Goal: Information Seeking & Learning: Learn about a topic

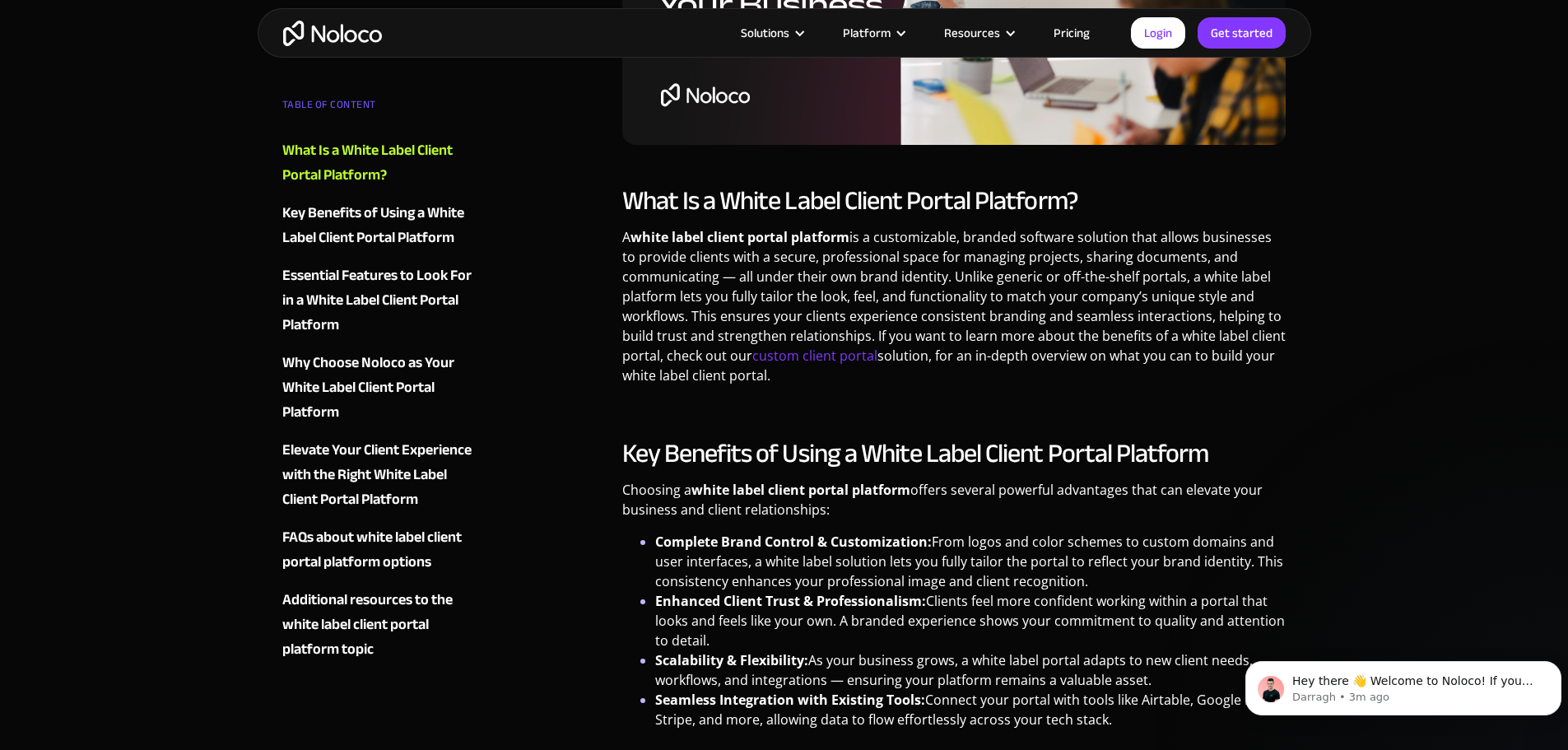
scroll to position [659, 0]
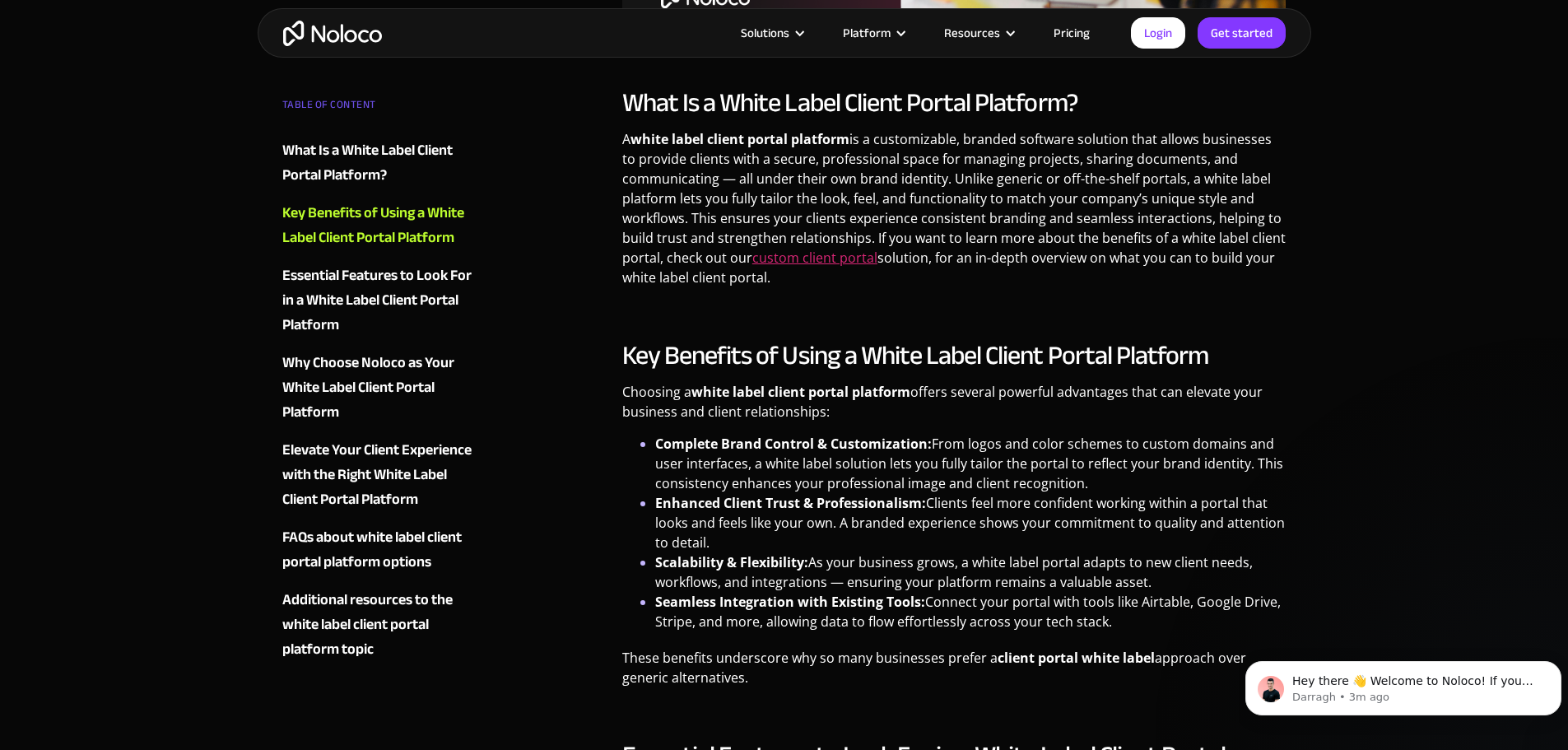
click at [819, 262] on link "custom client portal" at bounding box center [815, 257] width 125 height 18
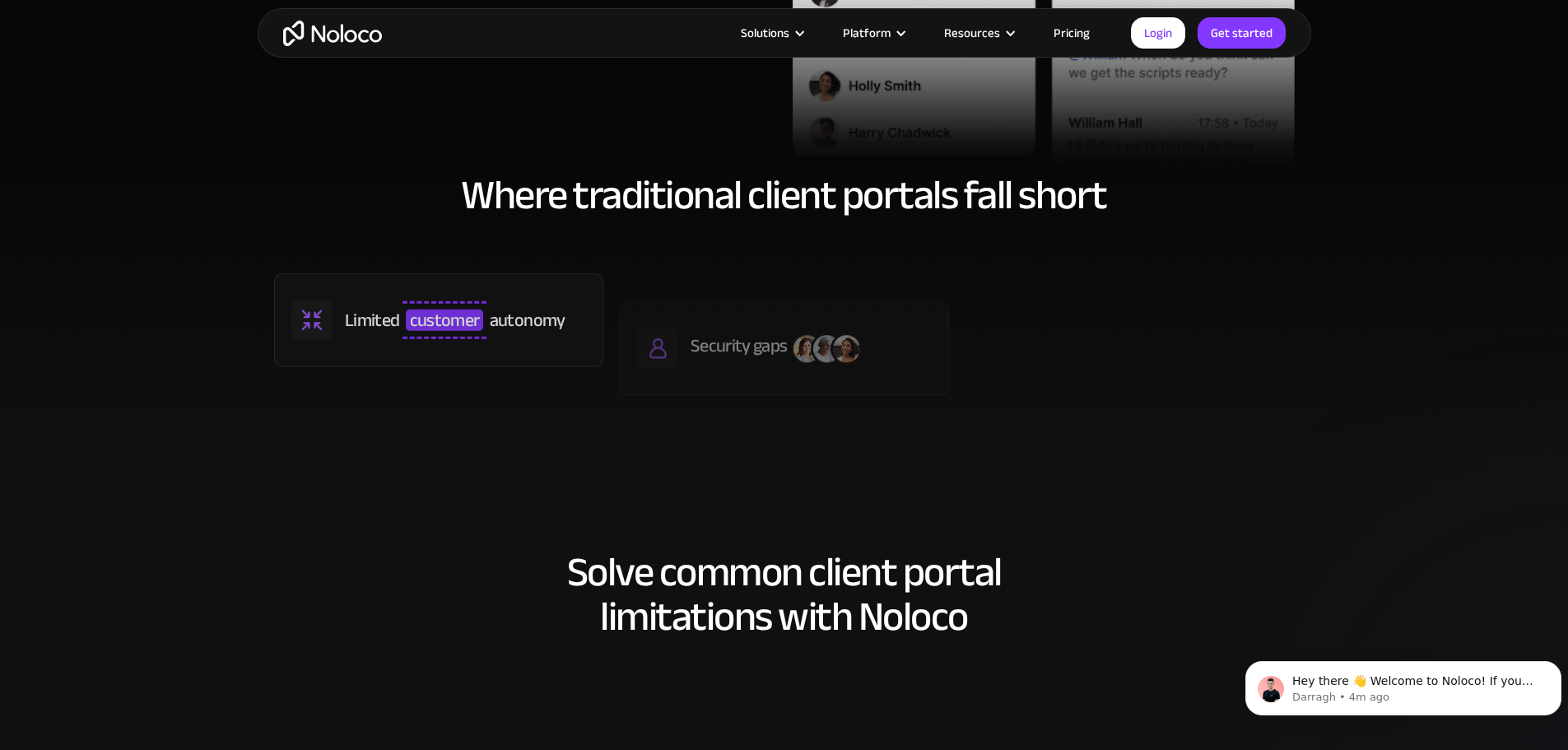
scroll to position [988, 0]
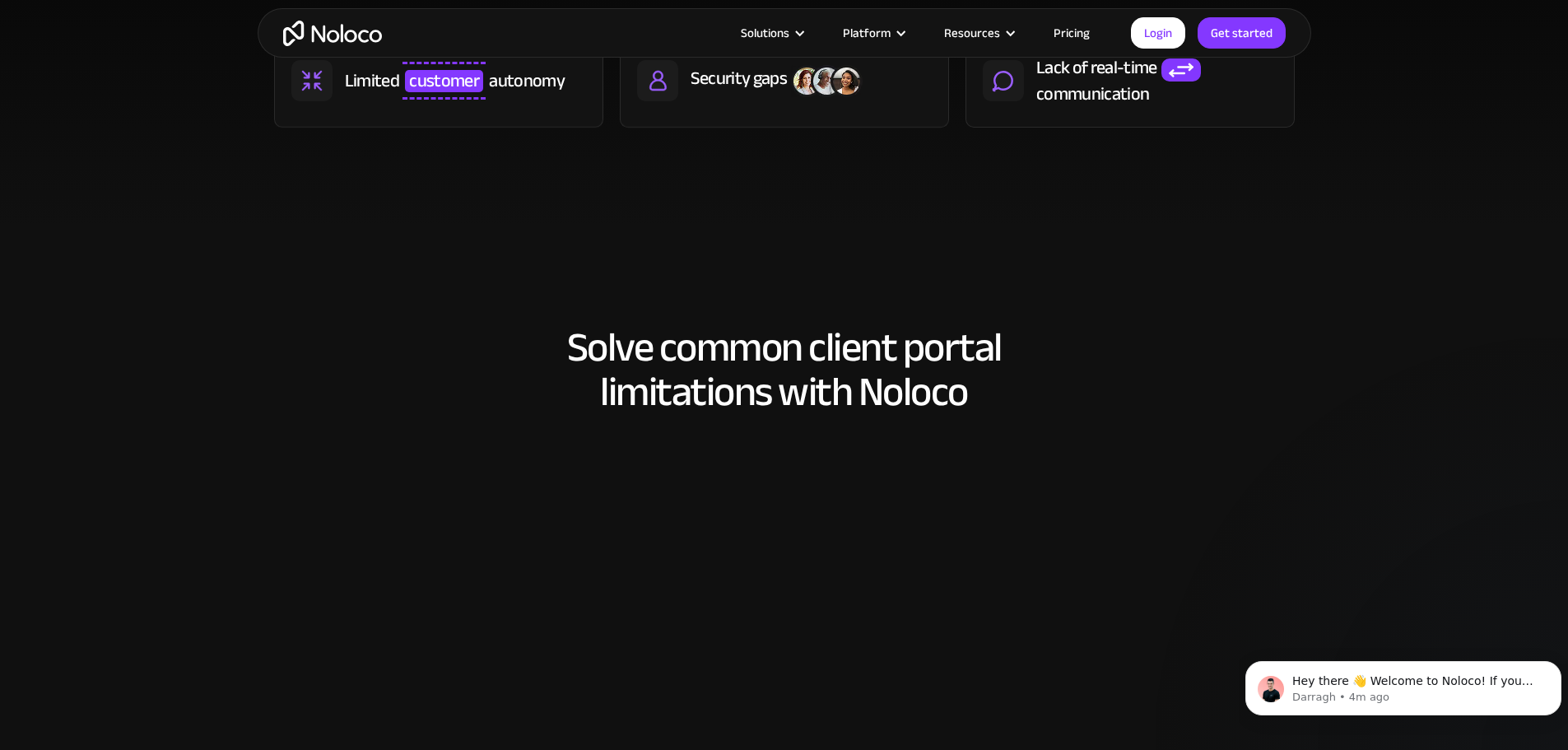
click at [1091, 29] on link "Pricing" at bounding box center [1072, 33] width 77 height 22
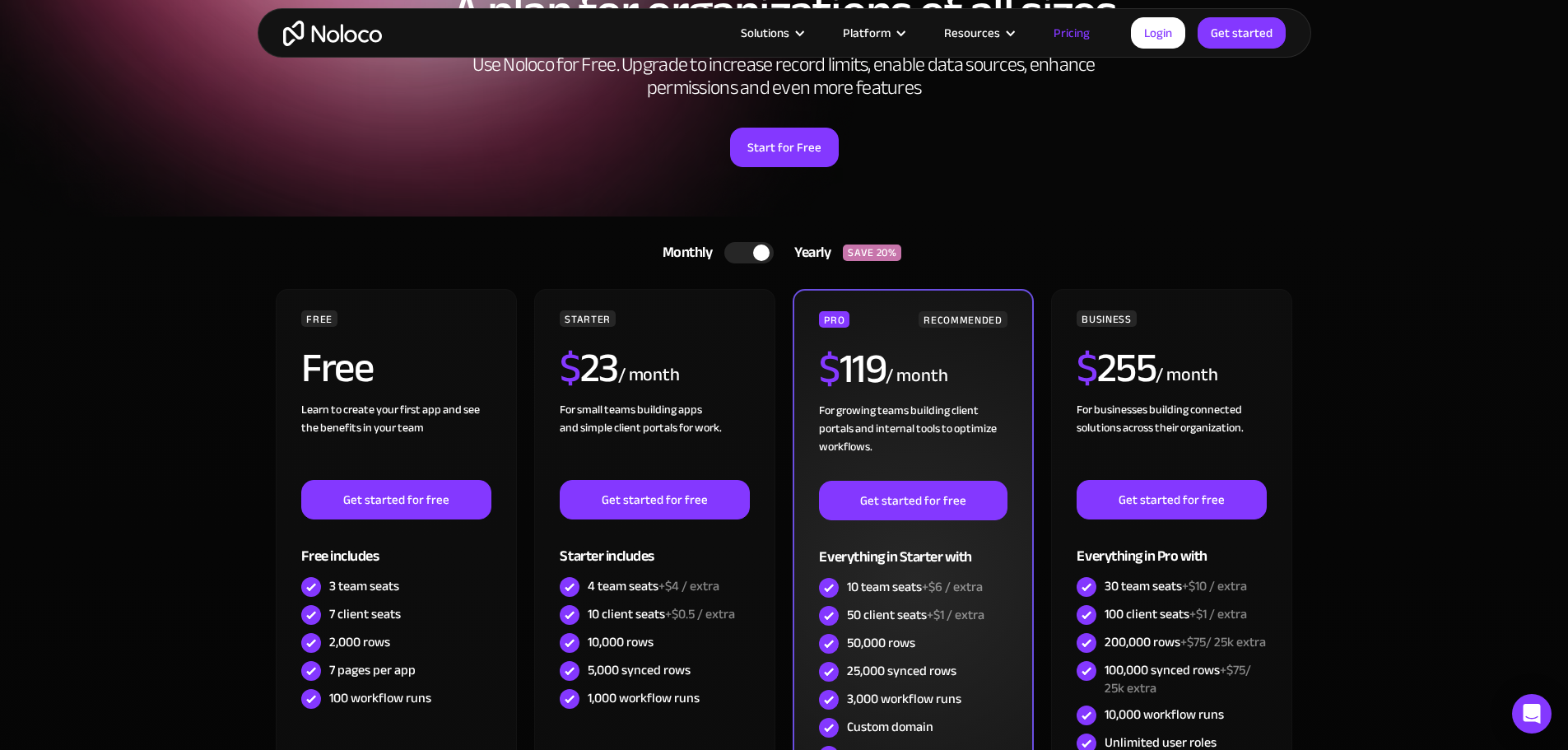
scroll to position [165, 0]
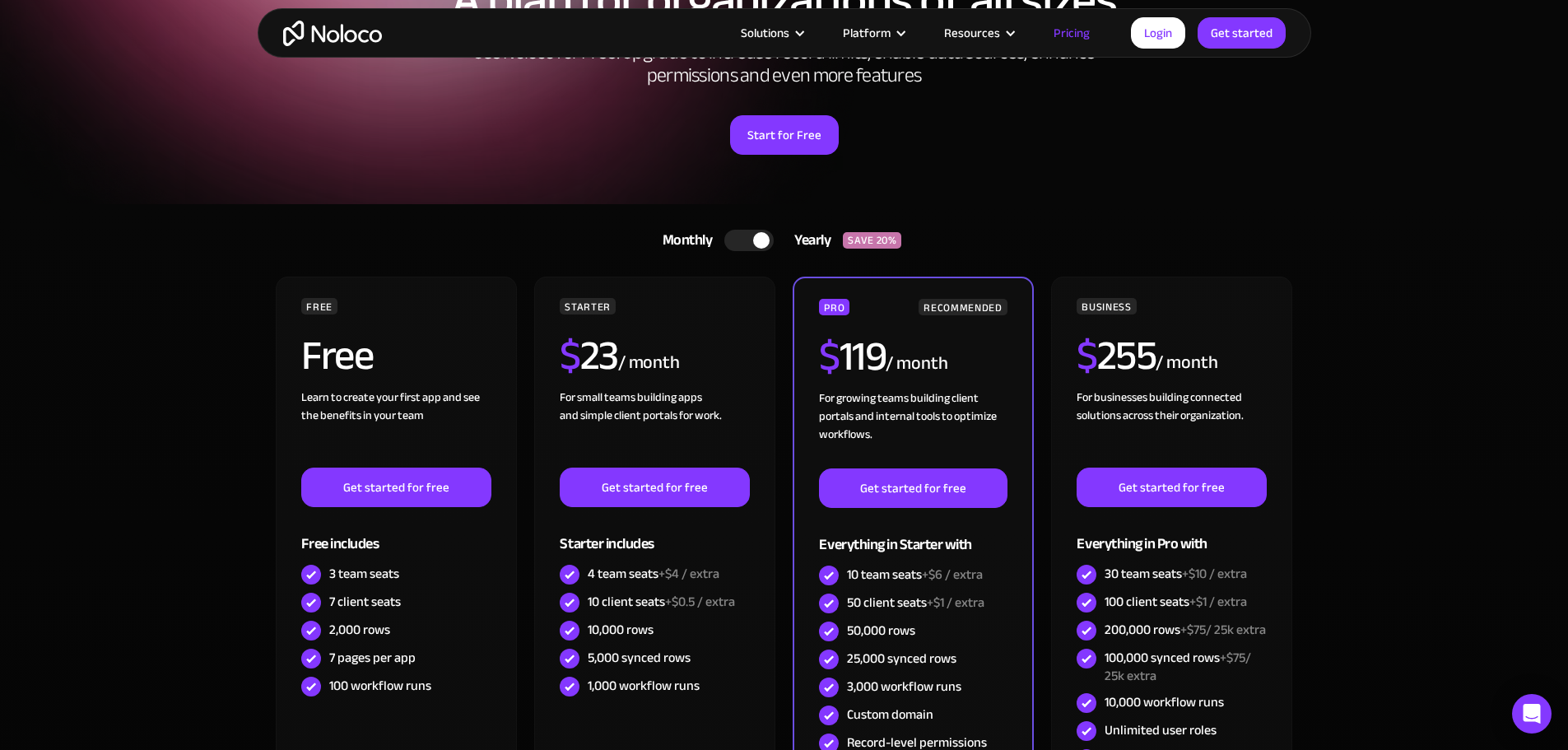
click at [744, 239] on div at bounding box center [749, 240] width 49 height 22
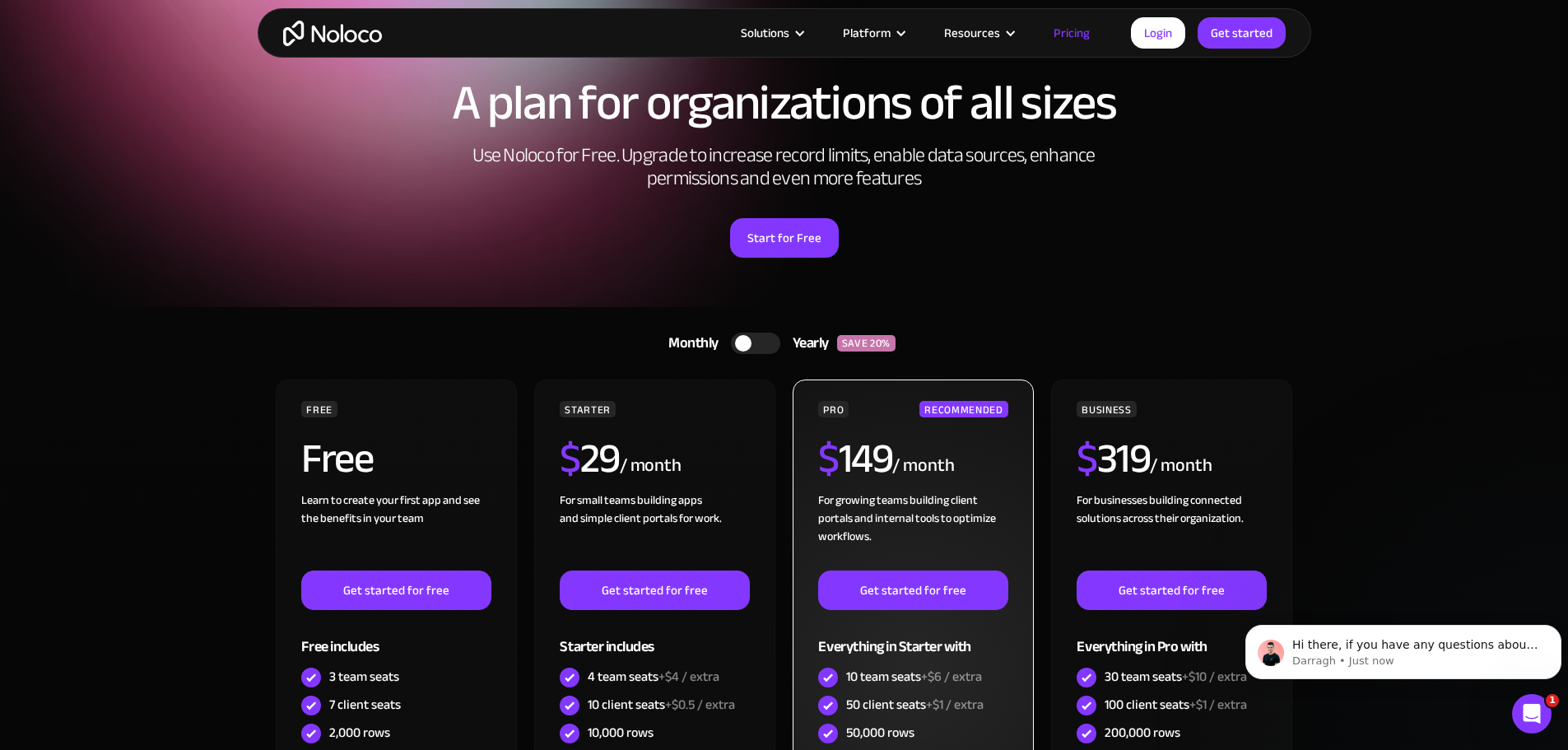
scroll to position [0, 0]
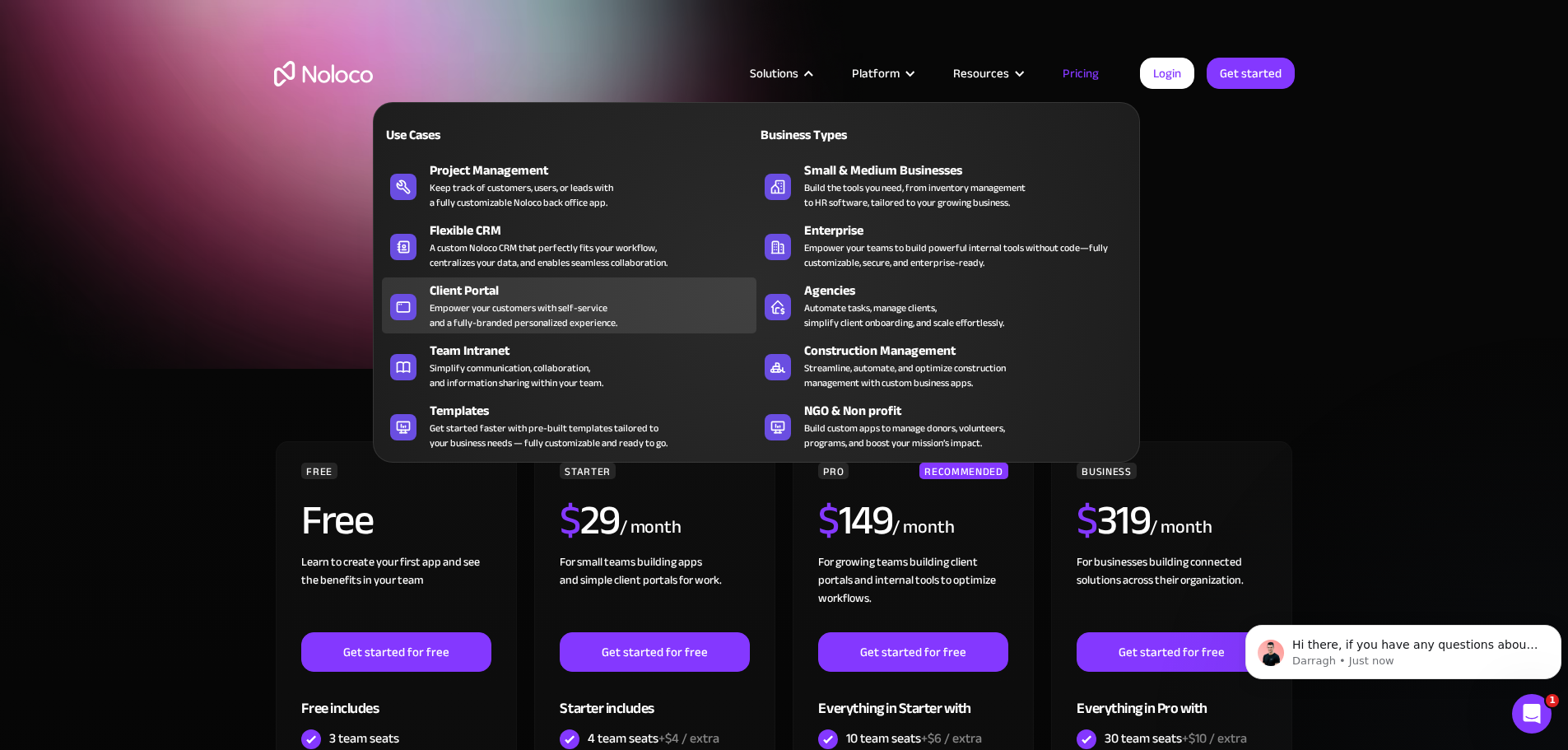
click at [466, 298] on div "Client Portal" at bounding box center [596, 290] width 334 height 20
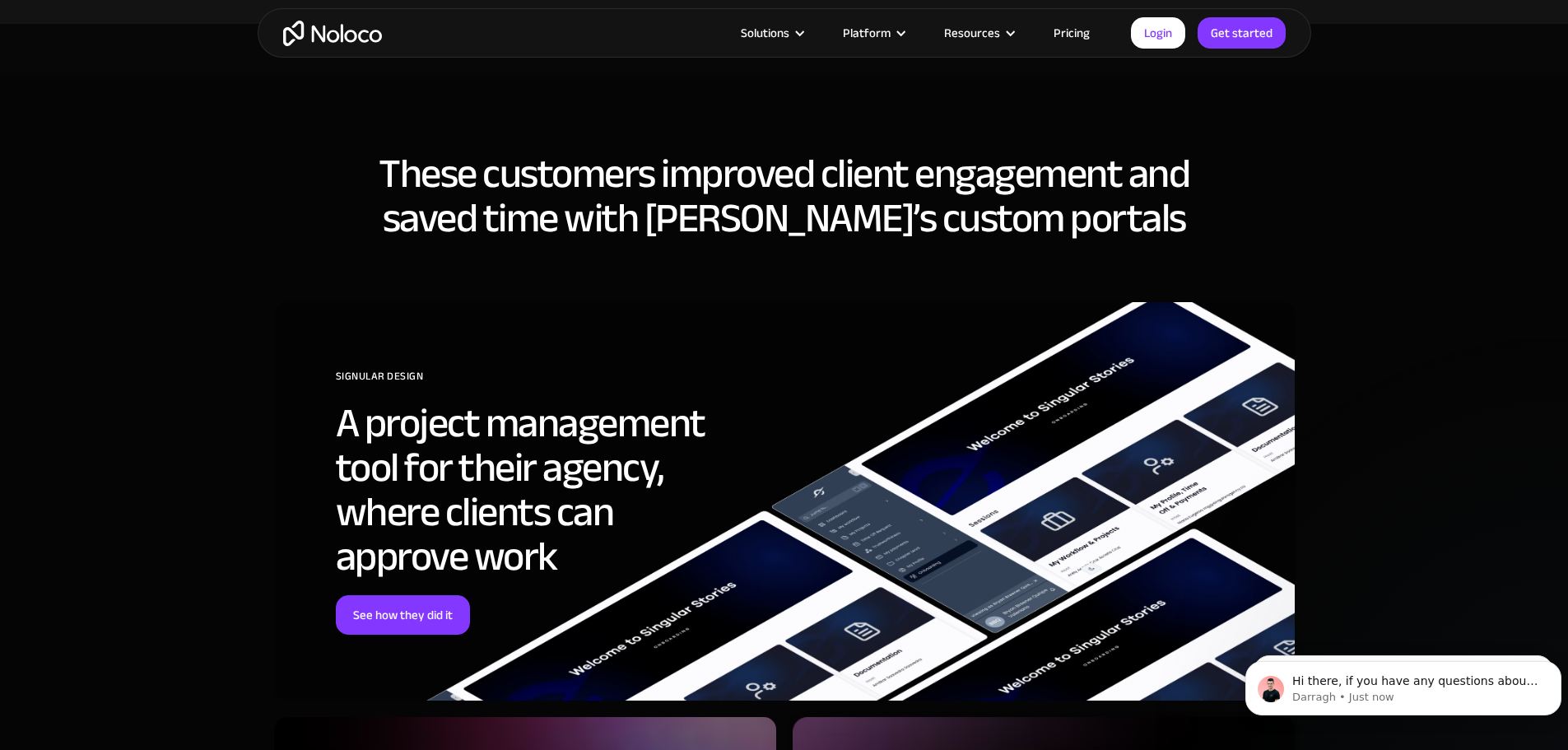
scroll to position [5022, 0]
